Goal: Check status: Check status

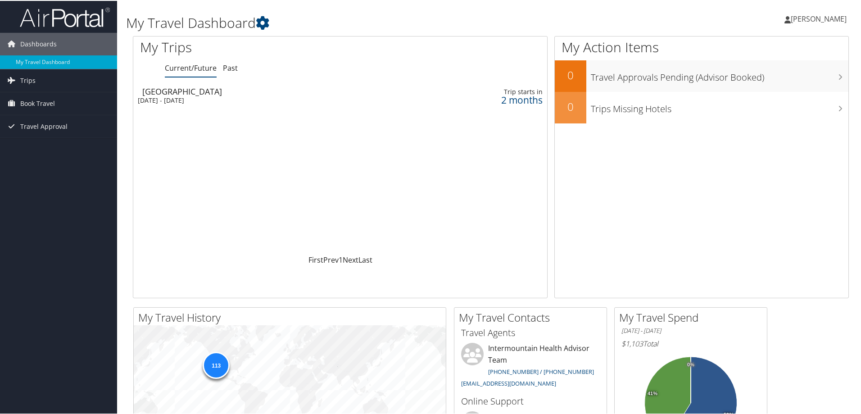
click at [188, 95] on div "[DATE] - [DATE]" at bounding box center [262, 99] width 249 height 8
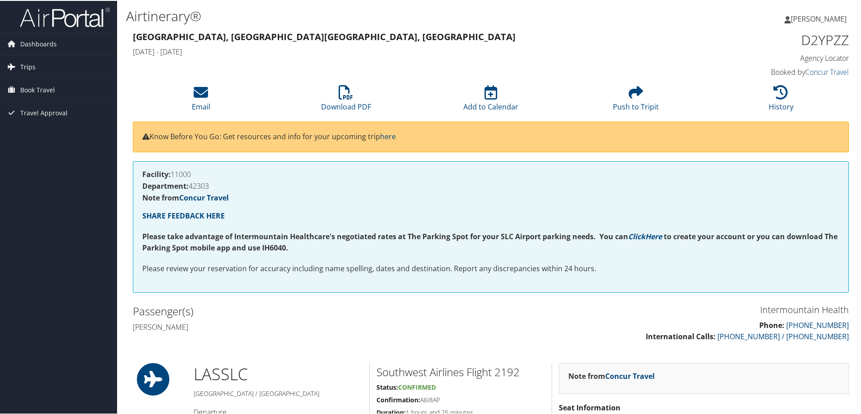
click at [26, 67] on span "Trips" at bounding box center [27, 66] width 15 height 23
click at [45, 87] on link "Current/Future Trips" at bounding box center [58, 84] width 117 height 14
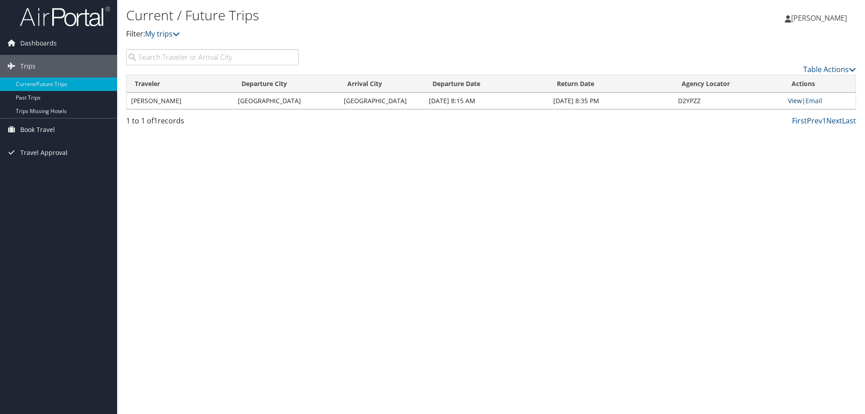
click at [789, 103] on link "View" at bounding box center [795, 100] width 14 height 9
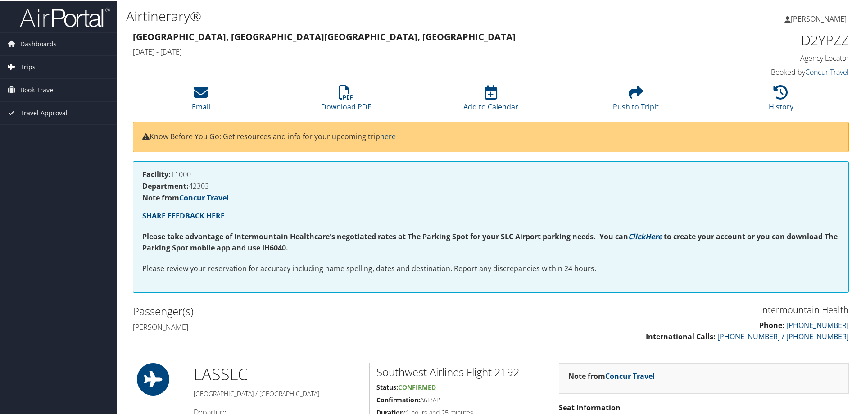
click at [32, 70] on span "Trips" at bounding box center [27, 66] width 15 height 23
click at [42, 86] on link "Current/Future Trips" at bounding box center [58, 84] width 117 height 14
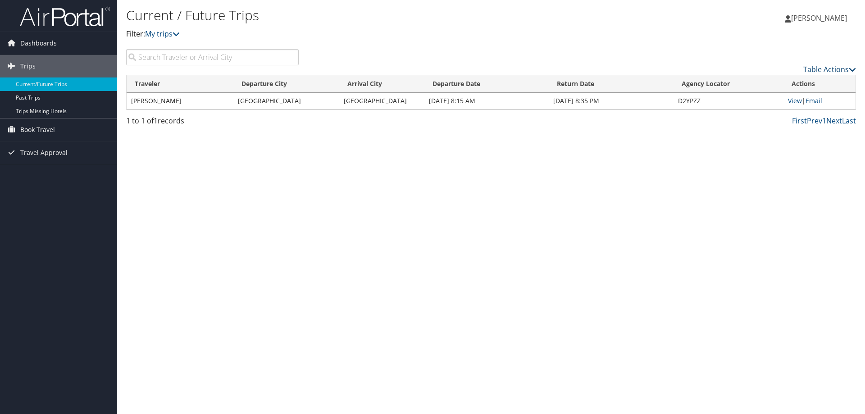
click at [822, 72] on link "Table Actions" at bounding box center [829, 69] width 53 height 10
click at [495, 165] on div at bounding box center [432, 207] width 865 height 414
click at [795, 102] on link "View" at bounding box center [795, 100] width 14 height 9
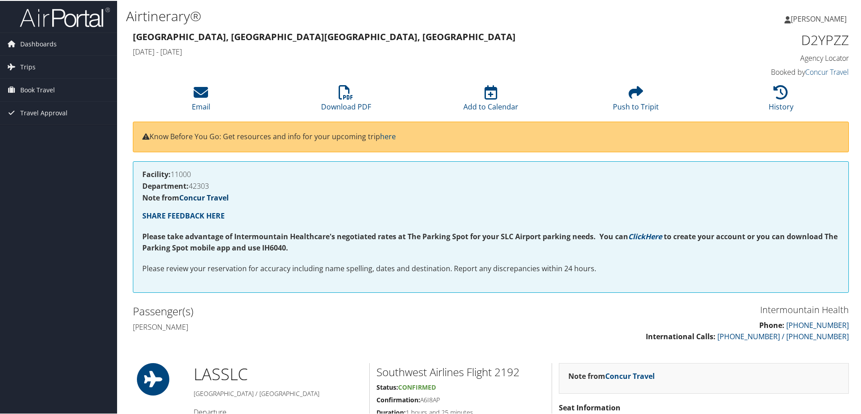
click at [214, 194] on link "Concur Travel" at bounding box center [204, 197] width 50 height 10
drag, startPoint x: 133, startPoint y: 34, endPoint x: 357, endPoint y: 37, distance: 223.9
click at [357, 37] on h3 "Las Vegas, NV Salt Lake City, UT" at bounding box center [400, 36] width 534 height 13
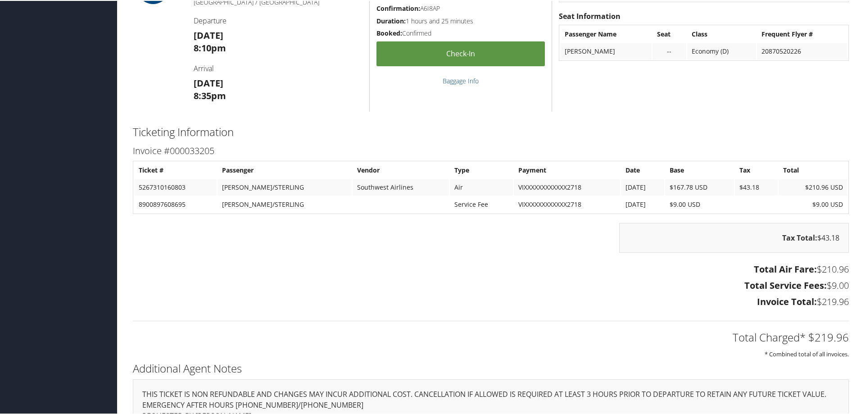
scroll to position [922, 0]
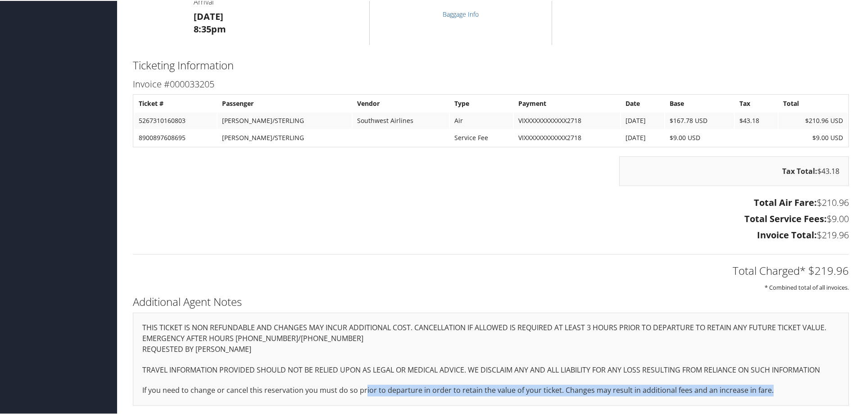
drag, startPoint x: 363, startPoint y: 389, endPoint x: 773, endPoint y: 391, distance: 409.9
click at [772, 392] on p "If you need to change or cancel this reservation you must do so prior to depart…" at bounding box center [490, 390] width 697 height 12
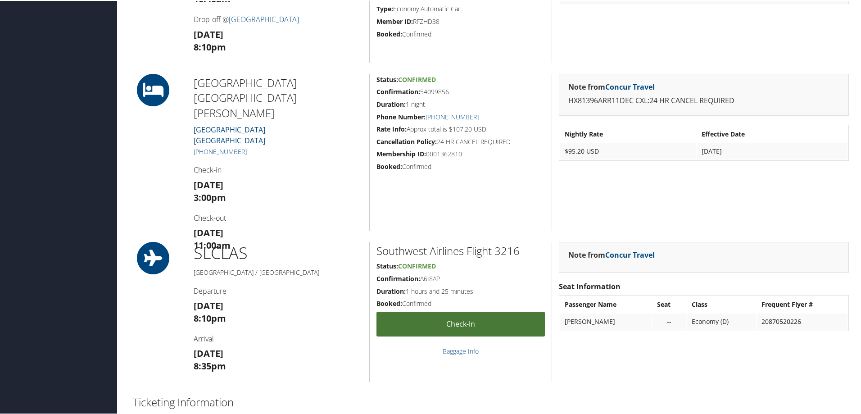
scroll to position [631, 0]
